Goal: Register for event/course

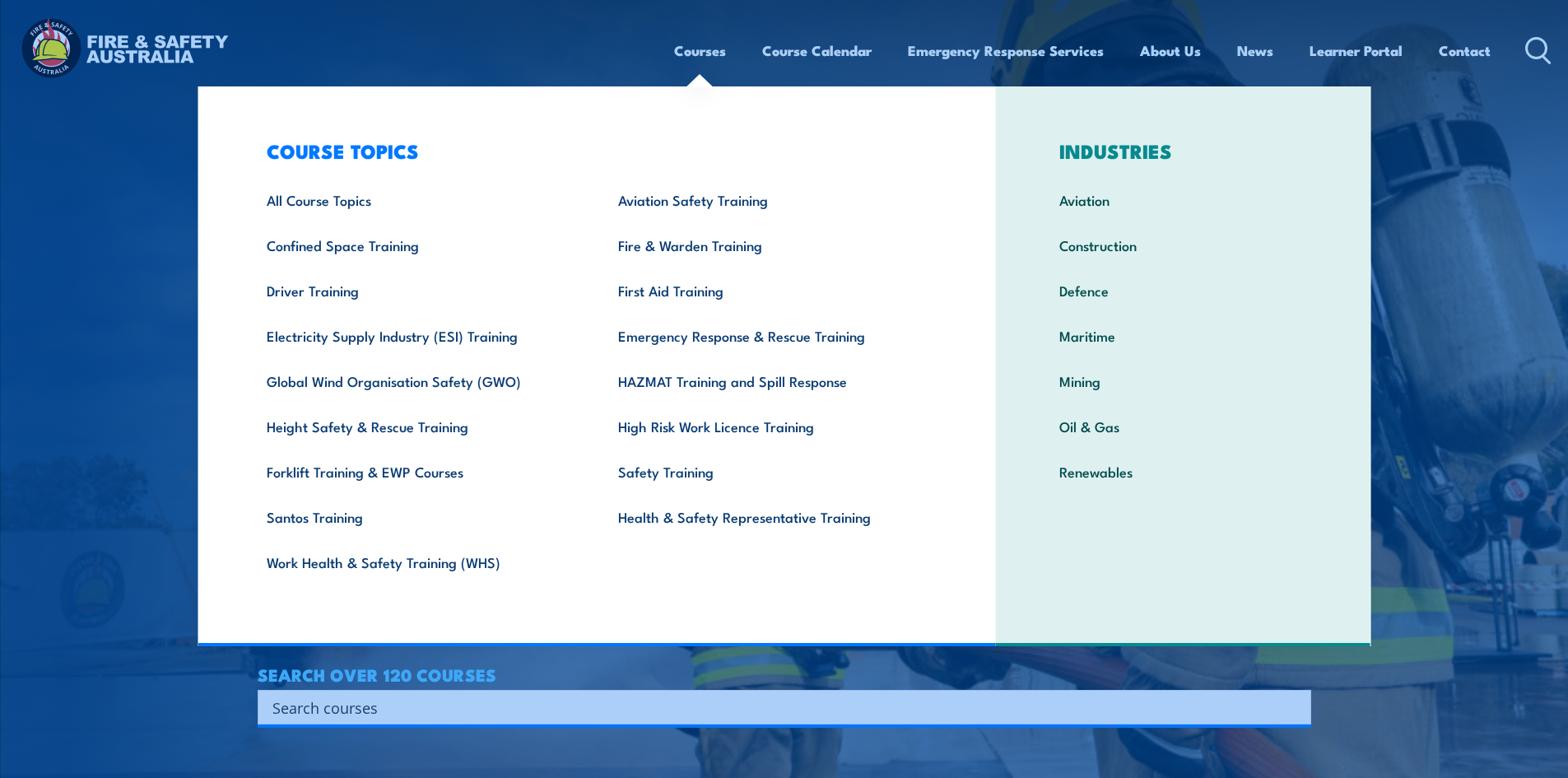
click at [692, 54] on link "Courses" at bounding box center [700, 50] width 52 height 43
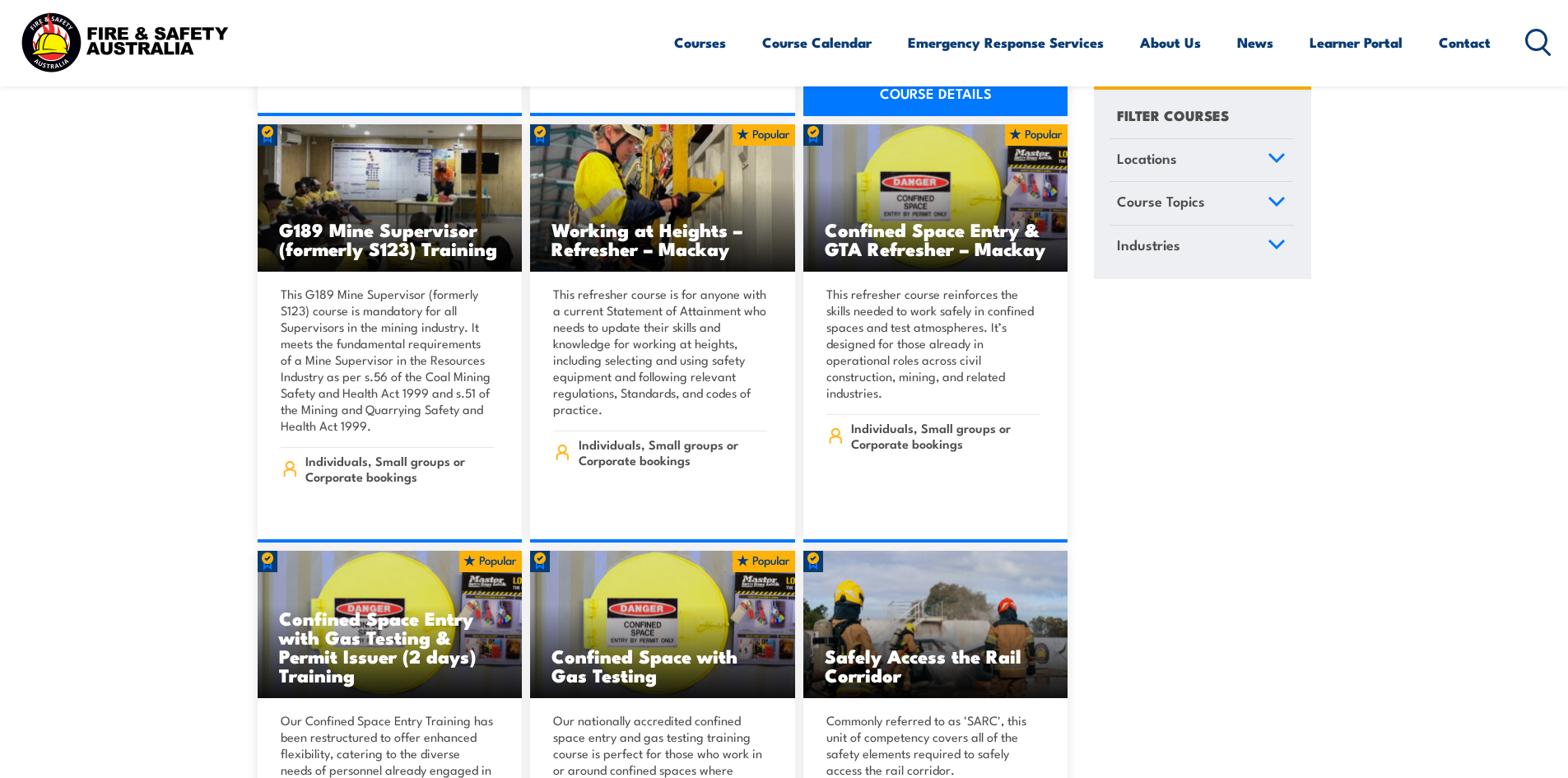
scroll to position [1153, 0]
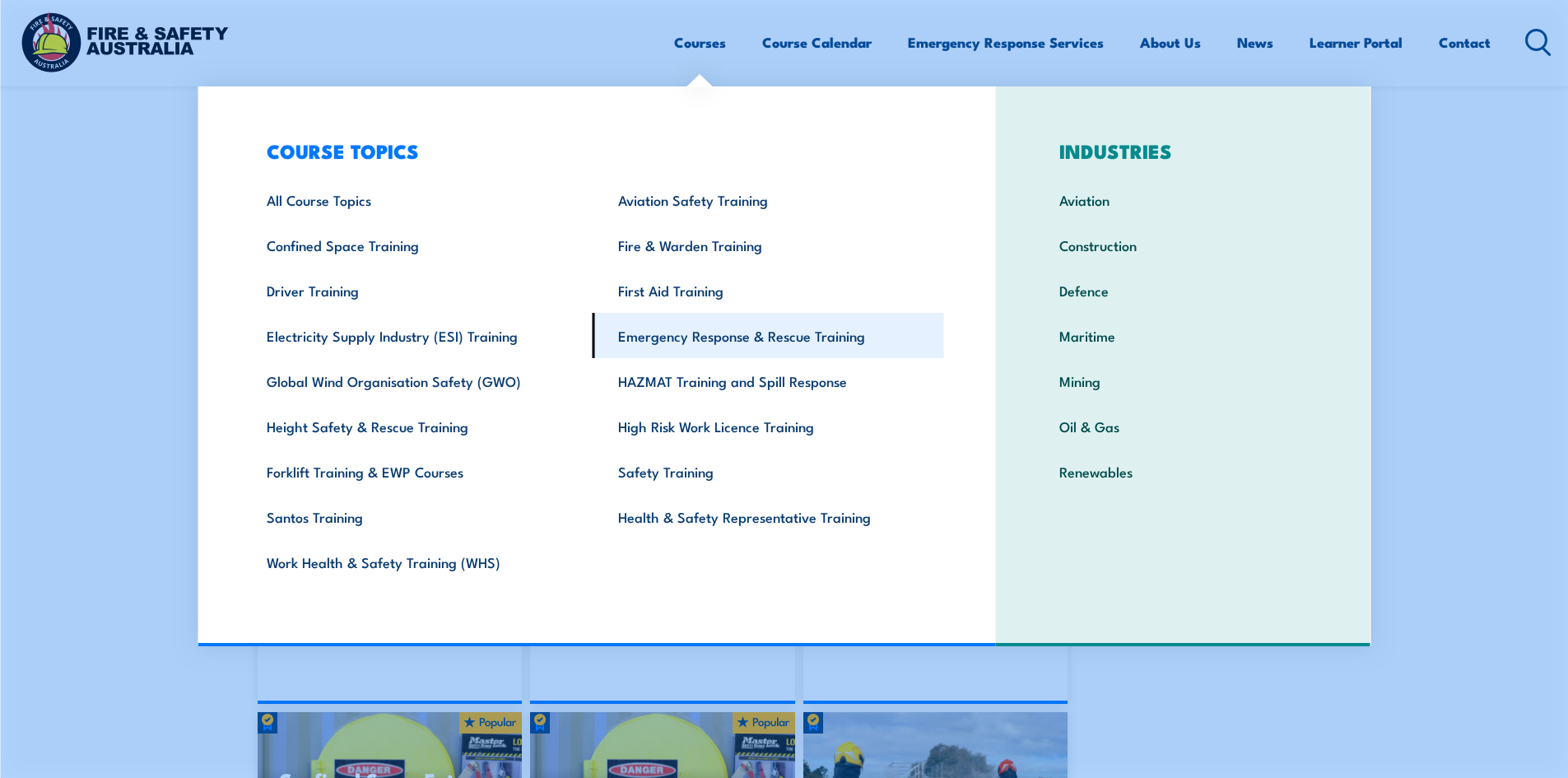
click at [729, 333] on link "Emergency Response & Rescue Training" at bounding box center [769, 335] width 352 height 45
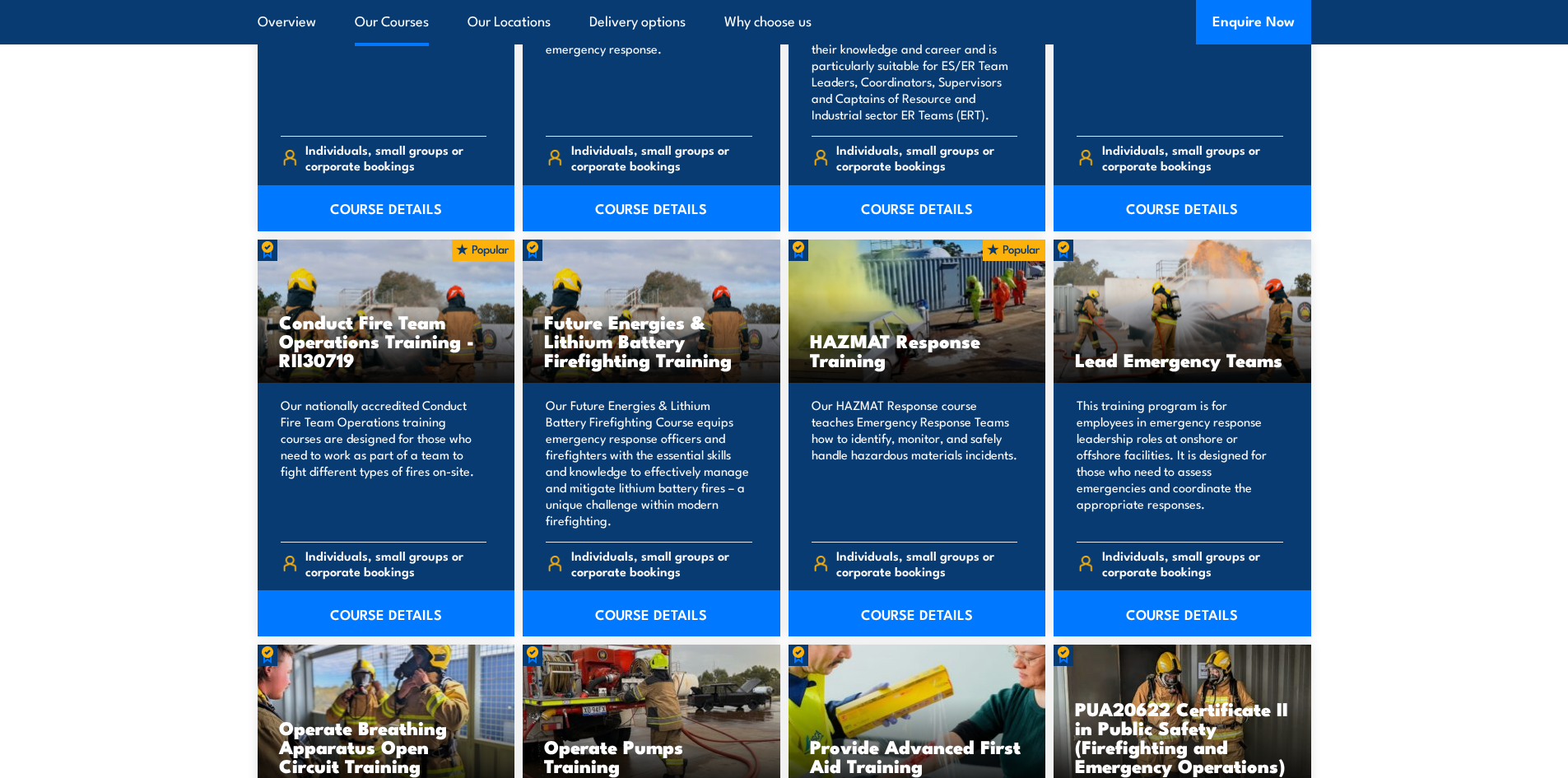
scroll to position [1565, 0]
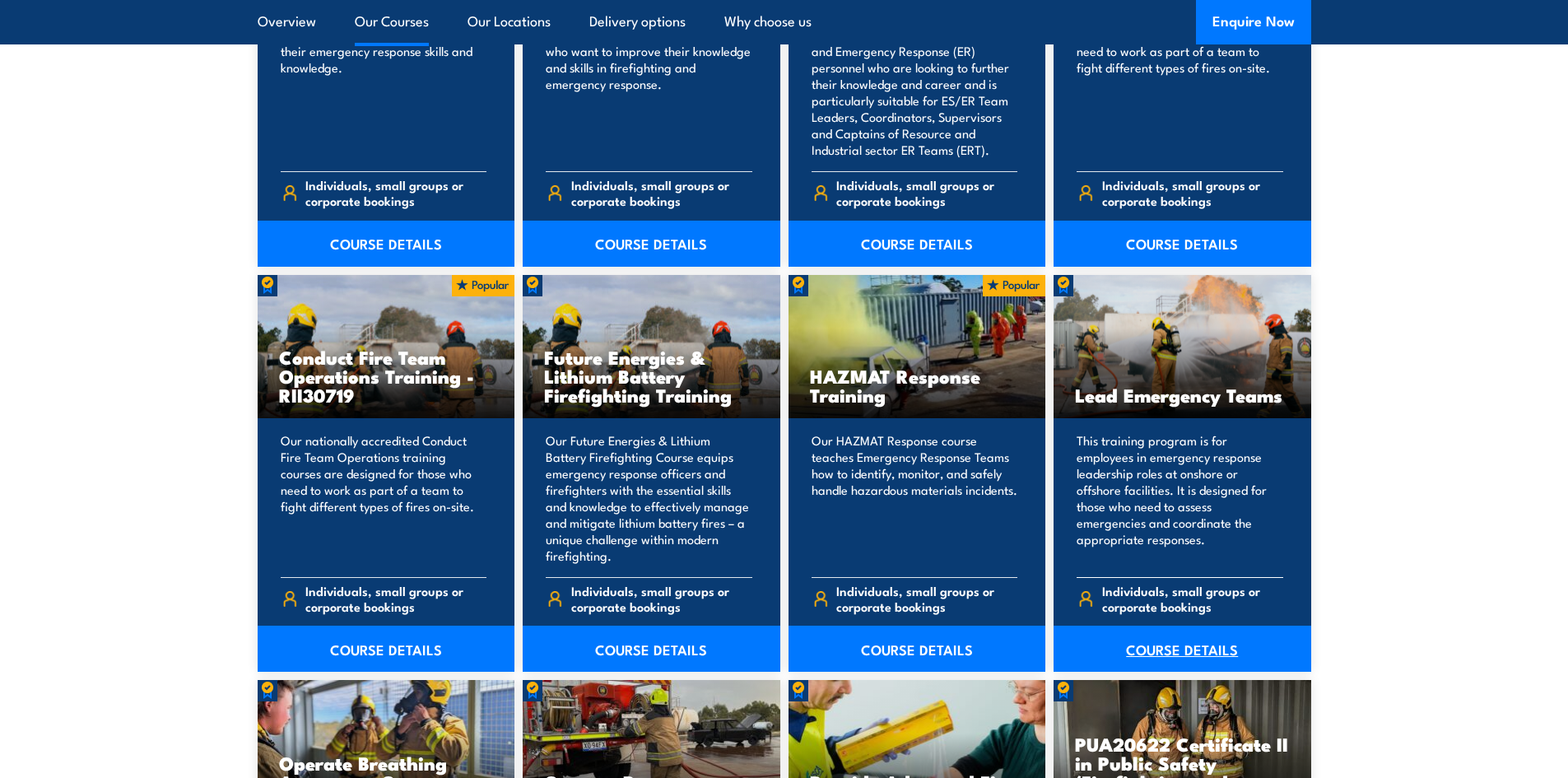
click at [1171, 650] on link "COURSE DETAILS" at bounding box center [1183, 649] width 258 height 46
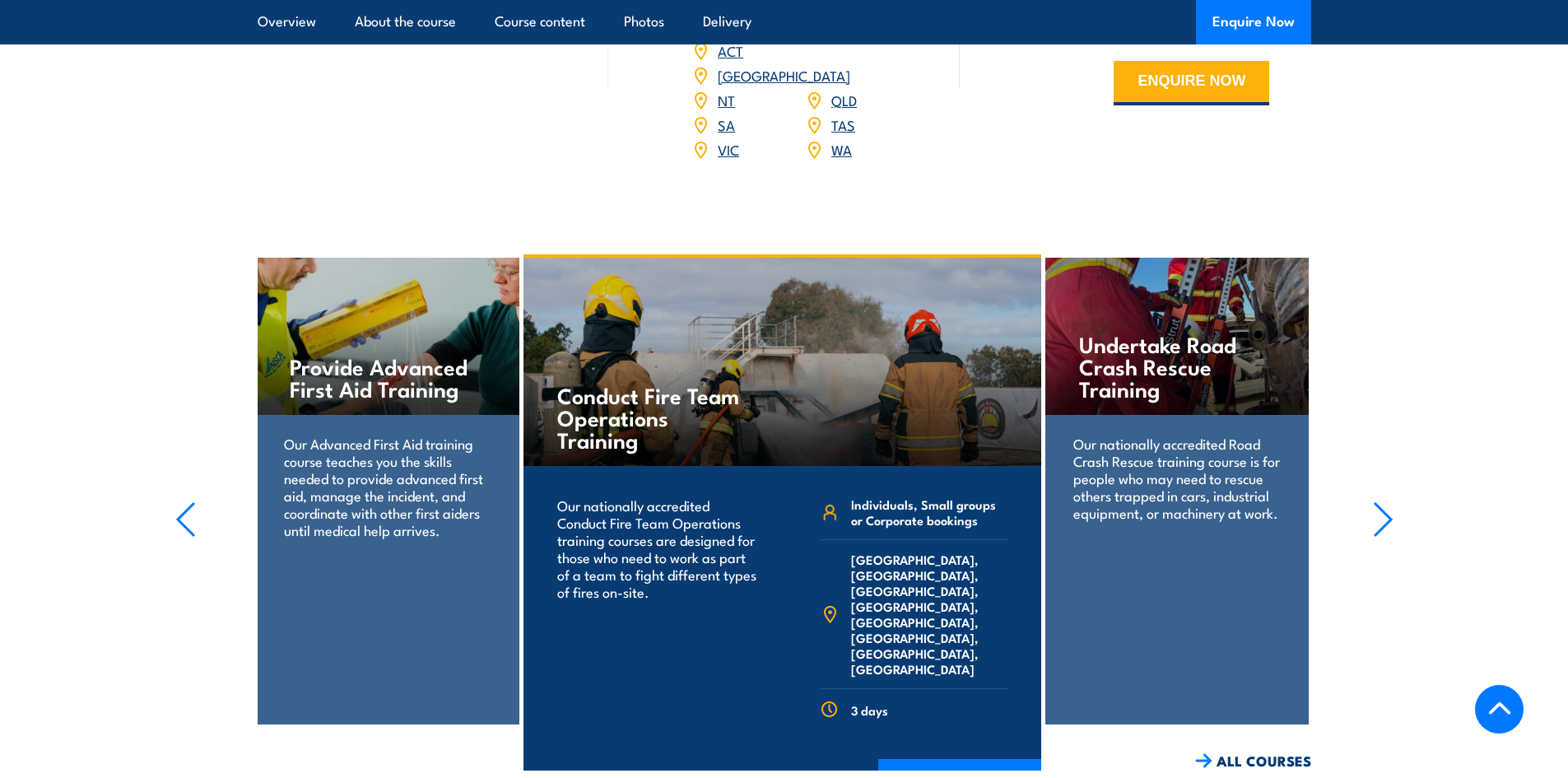
scroll to position [2388, 0]
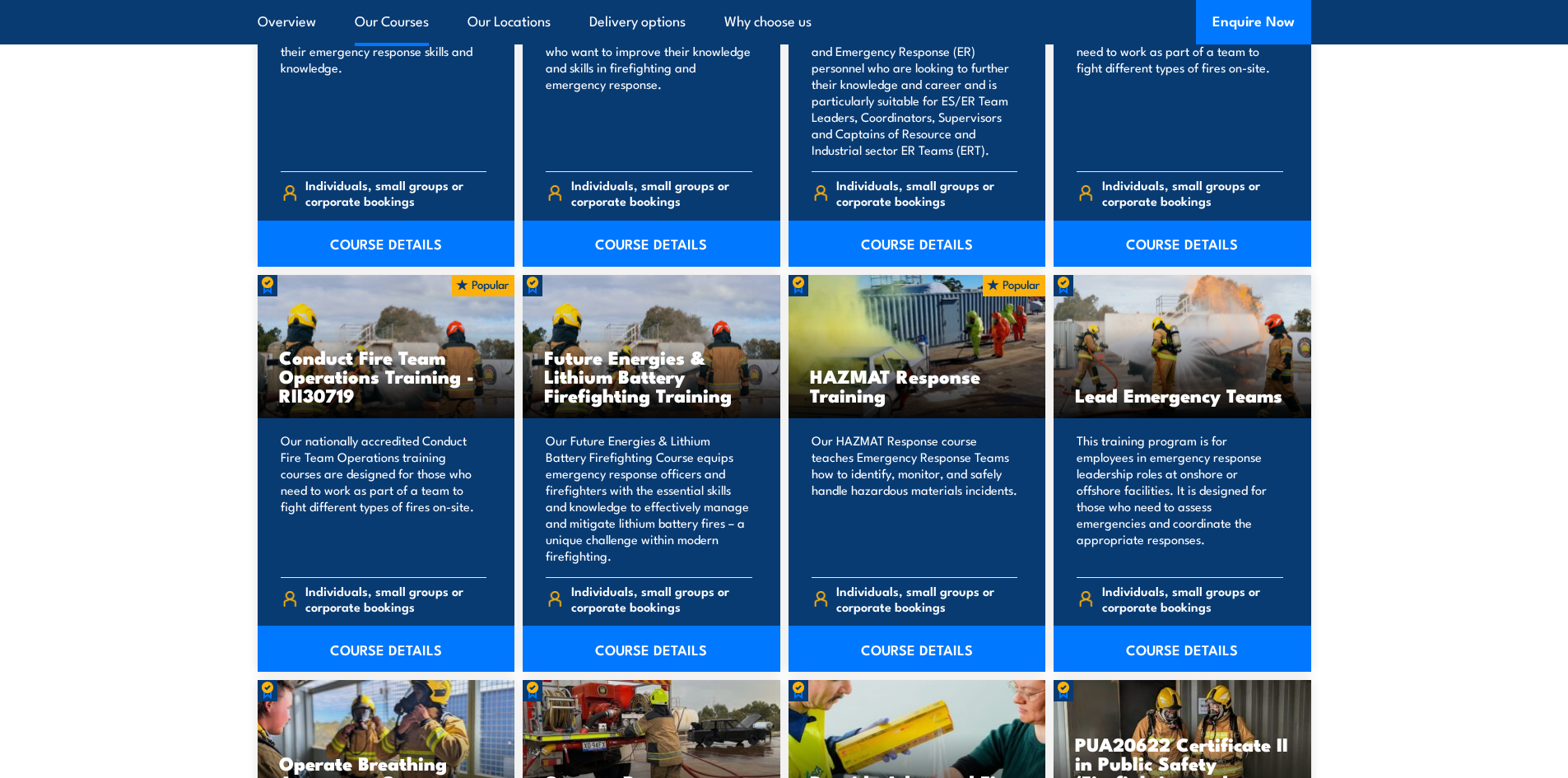
scroll to position [1565, 0]
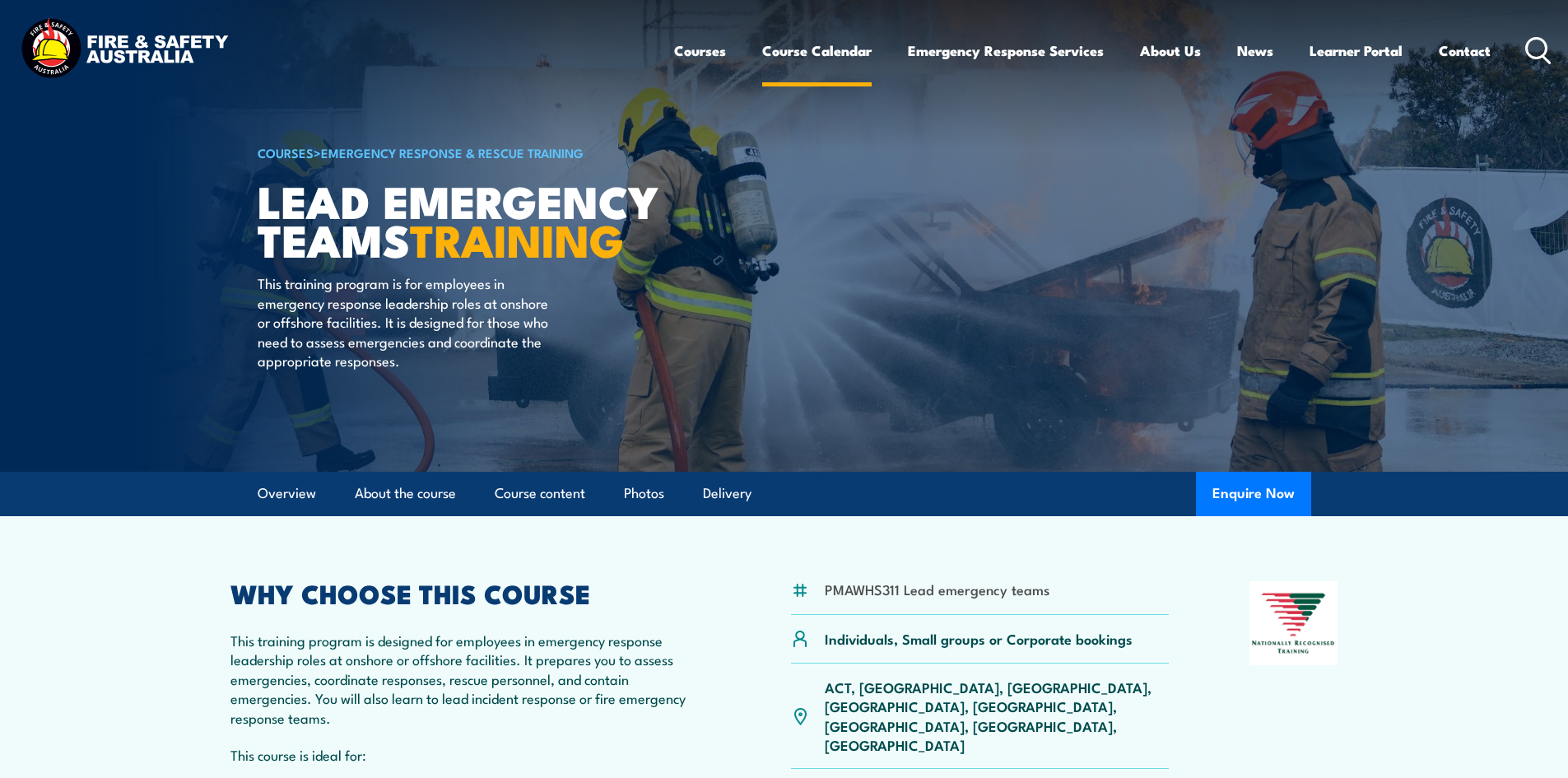
click at [830, 57] on link "Course Calendar" at bounding box center [816, 50] width 109 height 43
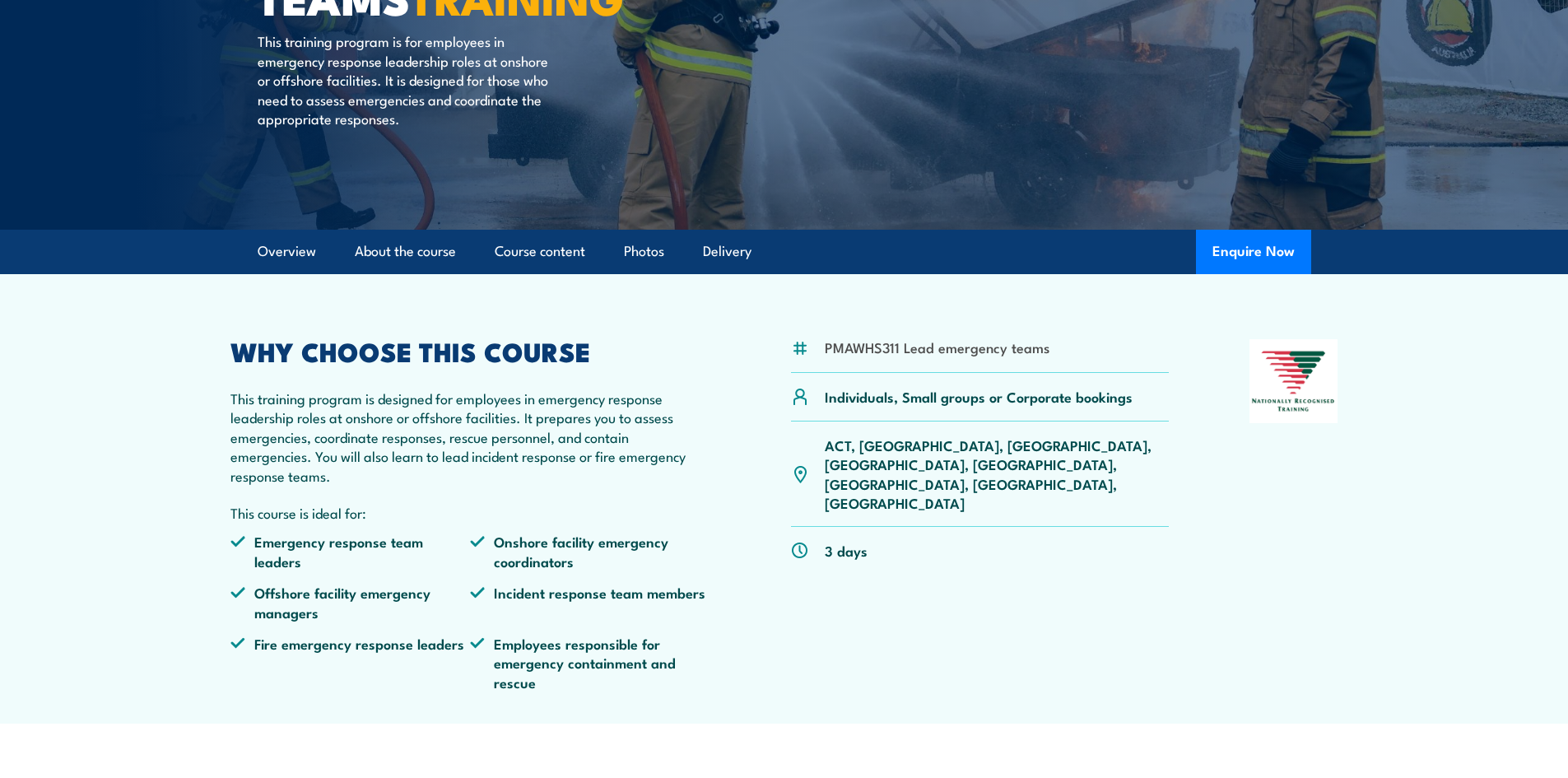
scroll to position [247, 0]
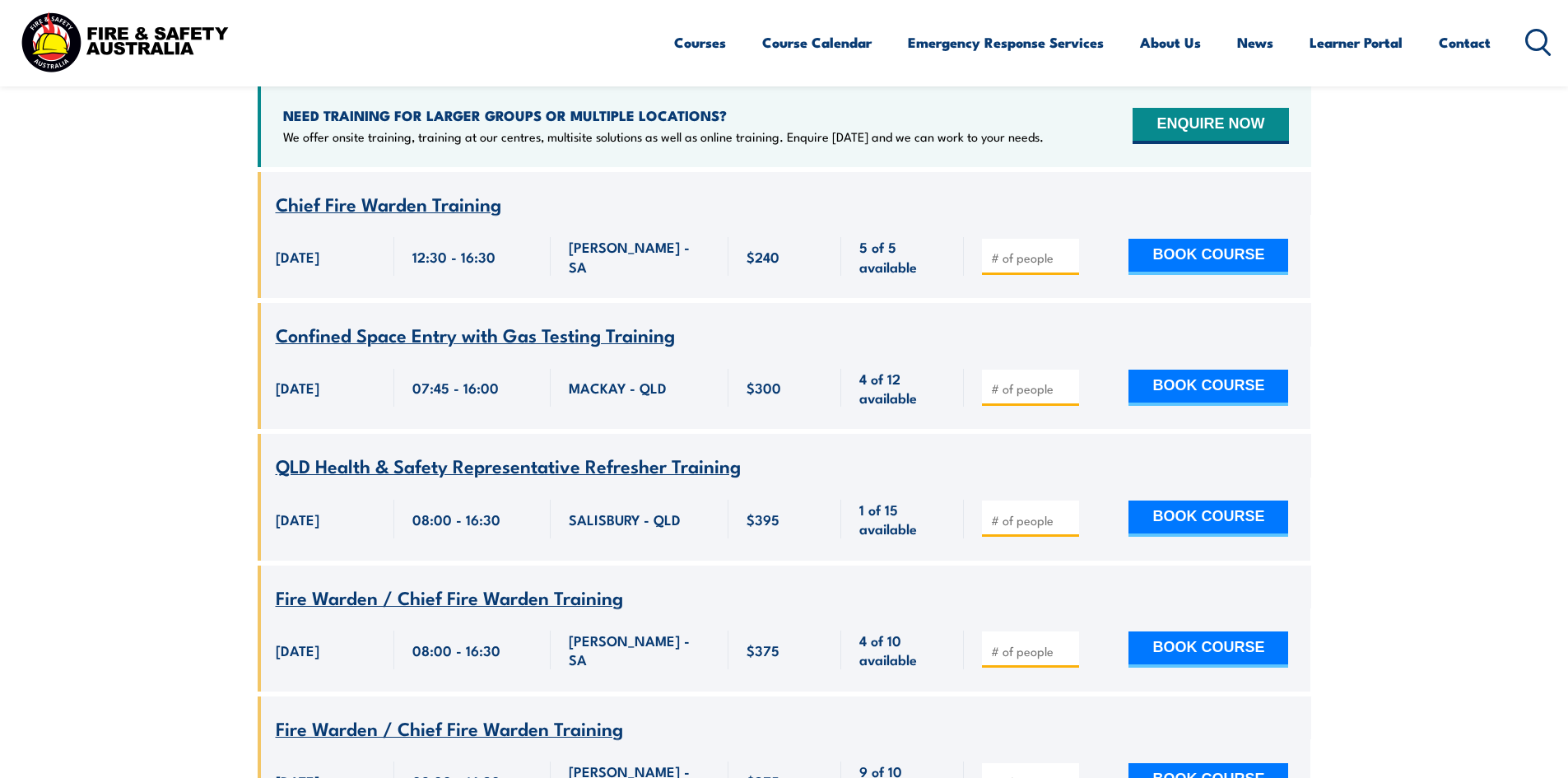
scroll to position [412, 0]
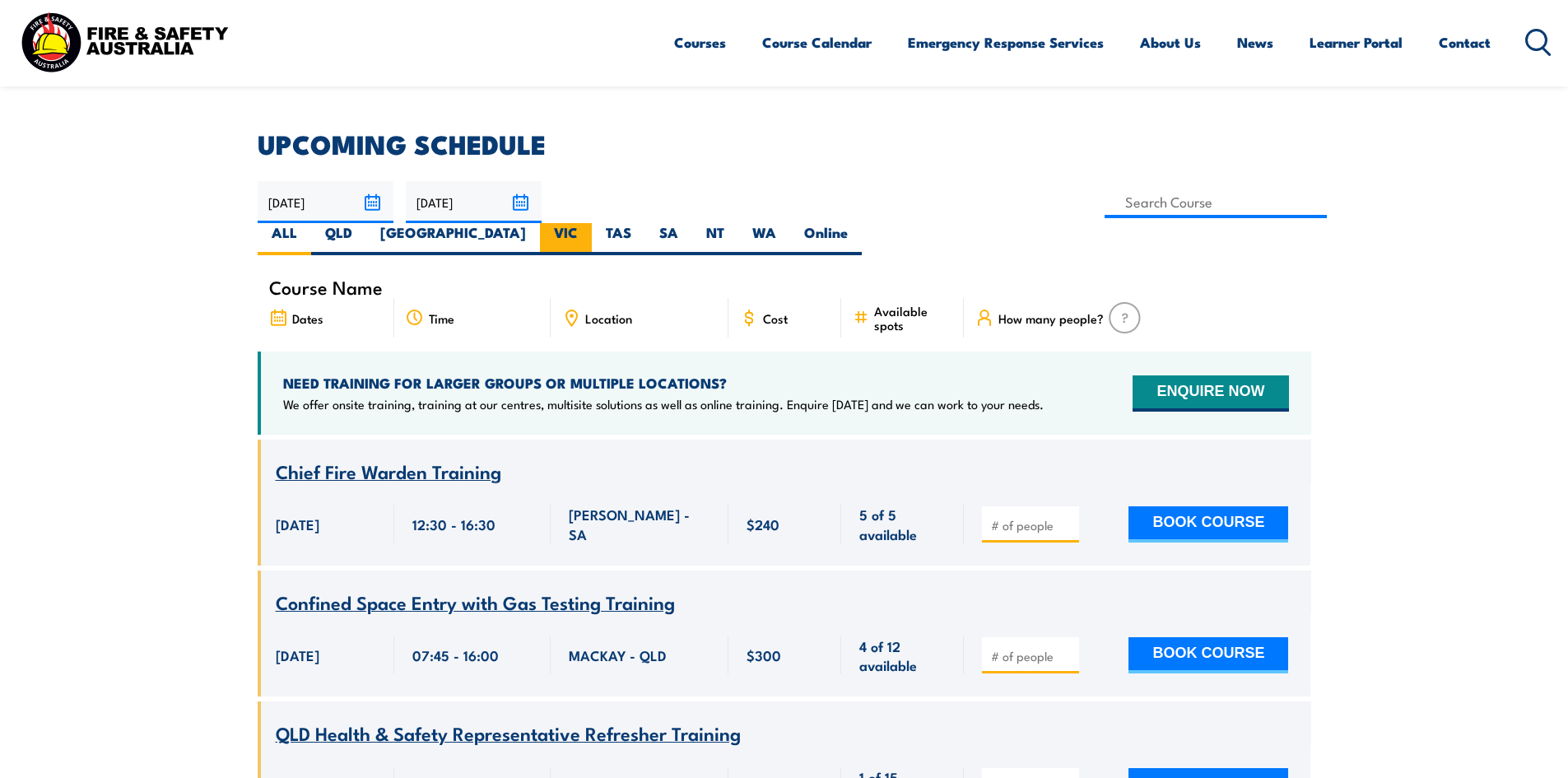
click at [592, 223] on label "VIC" at bounding box center [566, 239] width 52 height 32
click at [588, 223] on input "VIC" at bounding box center [583, 228] width 11 height 11
radio input "true"
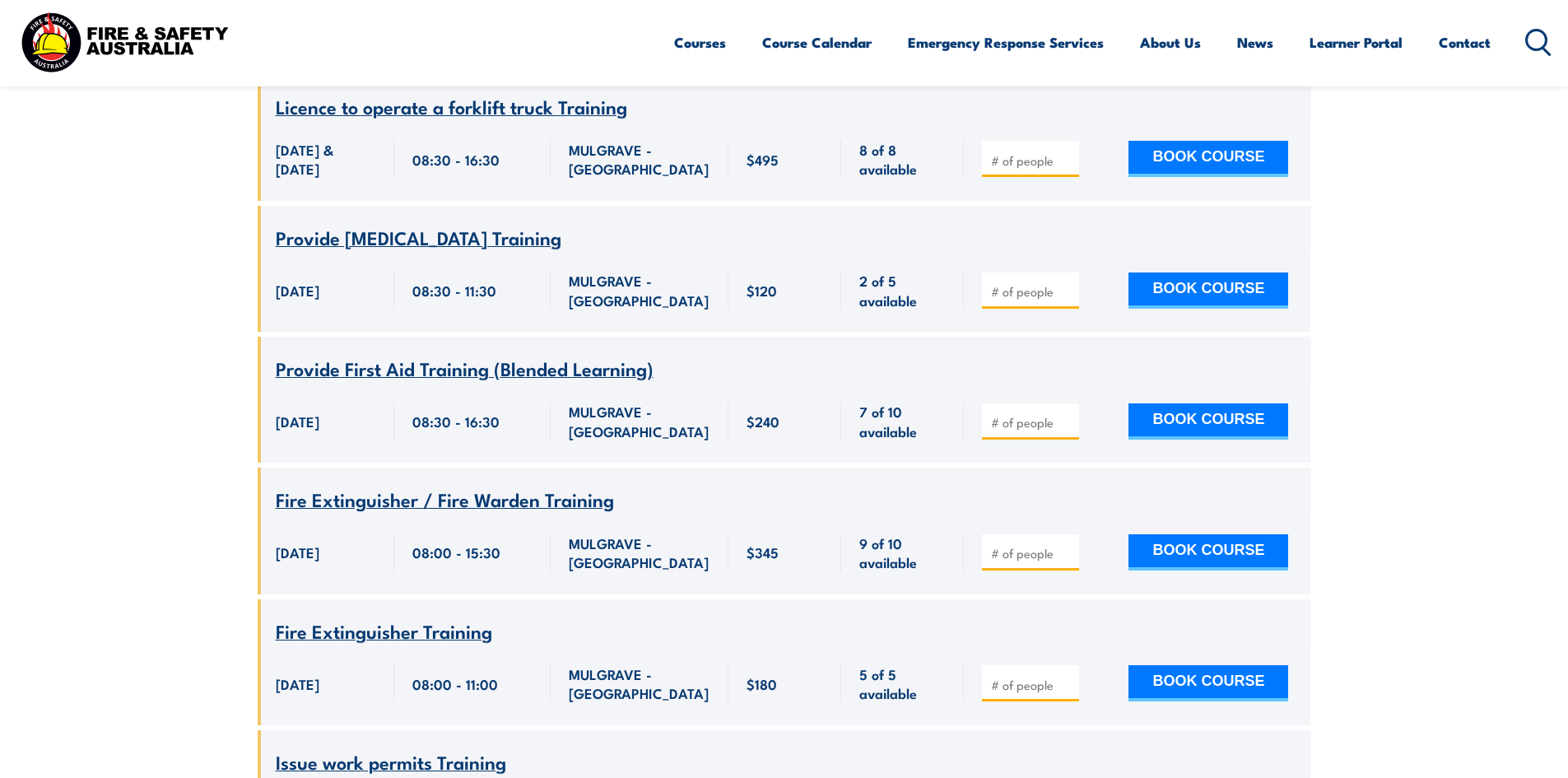
scroll to position [6556, 0]
